Goal: Task Accomplishment & Management: Use online tool/utility

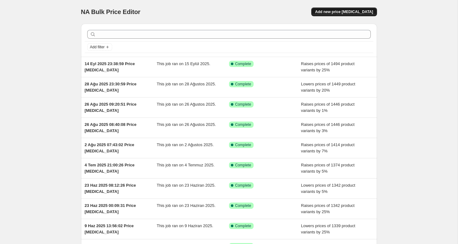
click at [344, 12] on span "Add new price [MEDICAL_DATA]" at bounding box center [344, 11] width 58 height 5
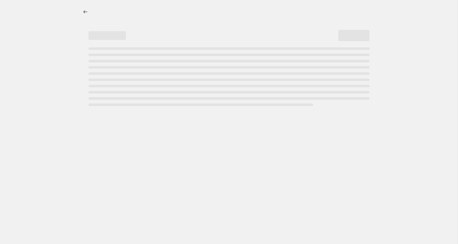
select select "percentage"
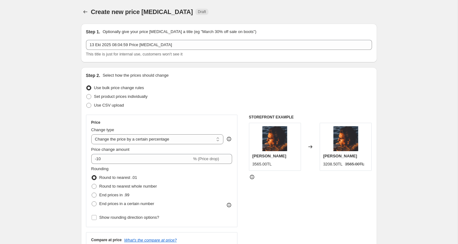
scroll to position [52, 0]
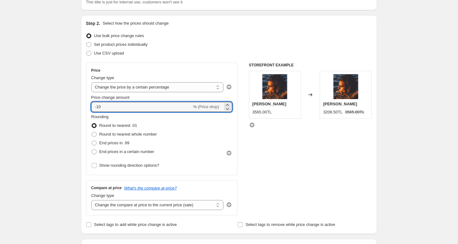
drag, startPoint x: 103, startPoint y: 107, endPoint x: 75, endPoint y: 102, distance: 28.4
type input "0"
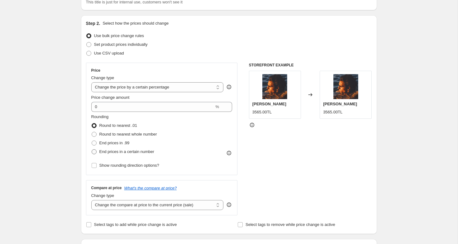
click at [94, 151] on span at bounding box center [94, 151] width 5 height 5
click at [92, 150] on input "End prices in a certain number" at bounding box center [92, 149] width 0 height 0
radio input "true"
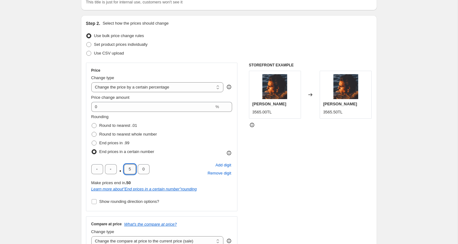
click at [132, 171] on input "5" at bounding box center [130, 169] width 12 height 10
type input "0"
click at [186, 155] on div "Rounding Round to nearest .01 Round to nearest whole number End prices in .99 E…" at bounding box center [161, 135] width 141 height 42
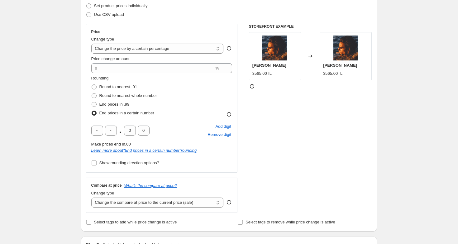
scroll to position [93, 0]
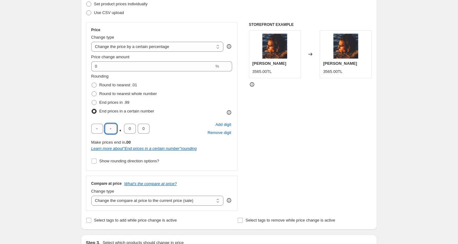
click at [112, 129] on input "text" at bounding box center [111, 129] width 12 height 10
type input "0"
click at [98, 129] on input "text" at bounding box center [97, 129] width 12 height 10
type input "0"
click at [201, 125] on div "0 0 . 0 0 Add digit Remove digit" at bounding box center [161, 129] width 141 height 16
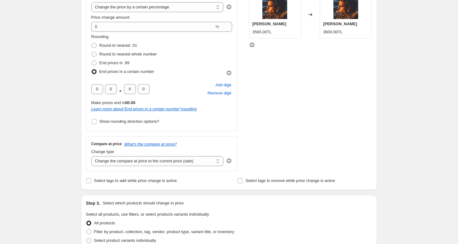
scroll to position [143, 0]
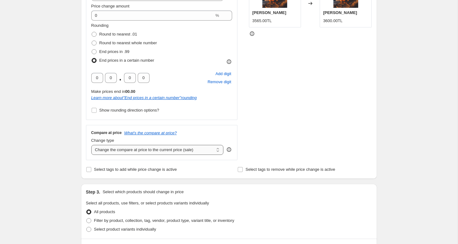
click at [160, 152] on select "Change the compare at price to the current price (sale) Change the compare at p…" at bounding box center [157, 150] width 133 height 10
select select "remove"
click at [91, 145] on select "Change the compare at price to the current price (sale) Change the compare at p…" at bounding box center [157, 150] width 133 height 10
click at [246, 120] on div "Price Change type Change the price to a certain amount Change the price by a ce…" at bounding box center [229, 65] width 286 height 189
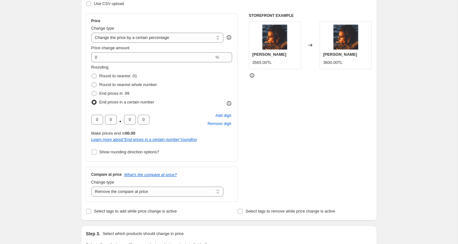
scroll to position [97, 0]
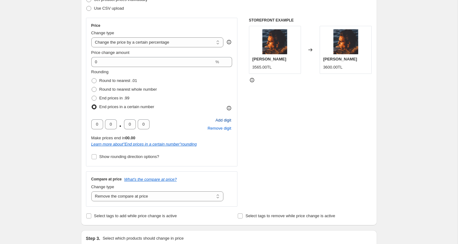
click at [219, 119] on span "Add digit" at bounding box center [223, 120] width 16 height 6
click at [98, 124] on input "text" at bounding box center [97, 124] width 12 height 10
type input "0"
click at [192, 113] on div "Rounding Round to nearest .01 Round to nearest whole number End prices in .99 E…" at bounding box center [161, 115] width 141 height 92
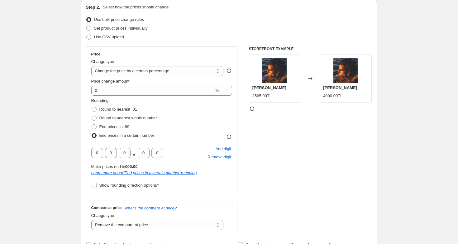
scroll to position [64, 0]
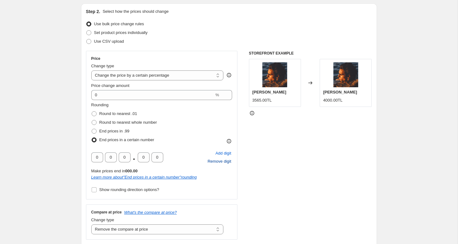
click at [218, 160] on span "Remove digit" at bounding box center [220, 161] width 24 height 6
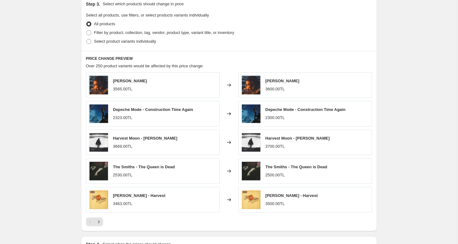
scroll to position [380, 0]
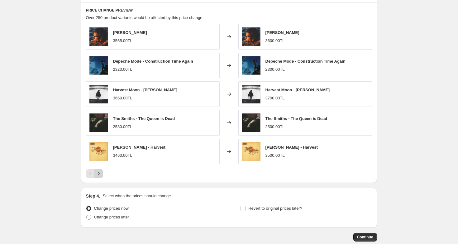
click at [99, 174] on icon "Next" at bounding box center [99, 174] width 6 height 6
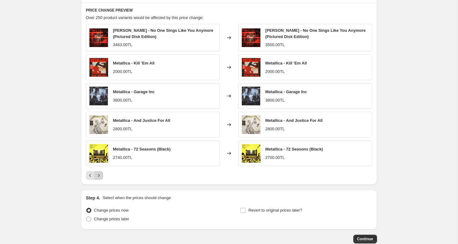
click at [100, 174] on icon "Next" at bounding box center [99, 175] width 6 height 6
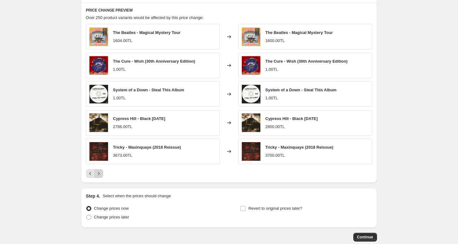
click at [100, 174] on icon "Next" at bounding box center [99, 174] width 6 height 6
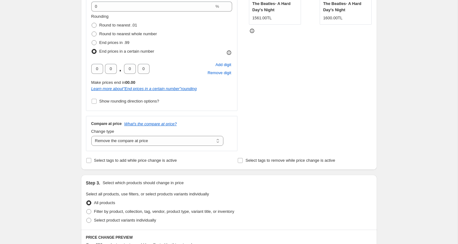
scroll to position [0, 0]
